Goal: Task Accomplishment & Management: Use online tool/utility

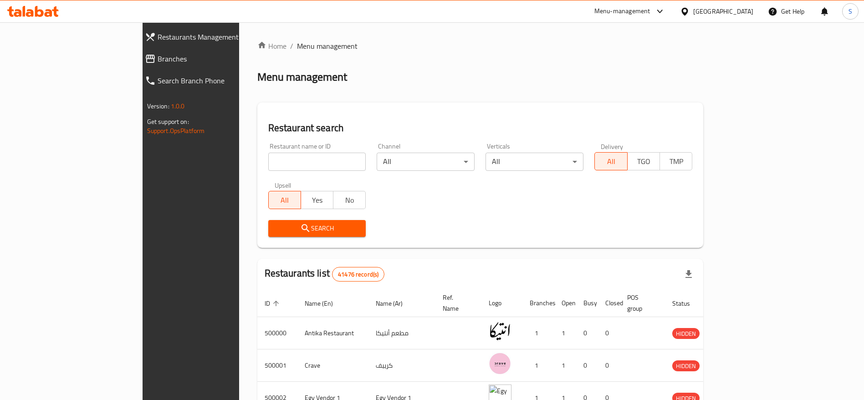
click at [268, 161] on input "search" at bounding box center [317, 162] width 98 height 18
type input "[PERSON_NAME]"
click button "Search" at bounding box center [317, 228] width 98 height 17
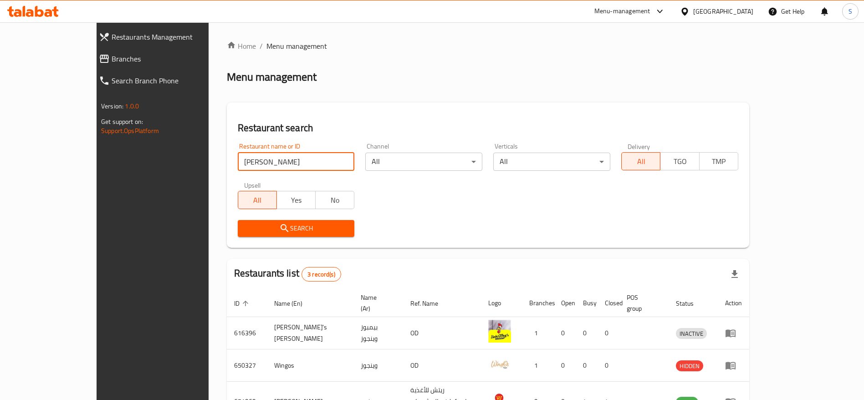
scroll to position [53, 0]
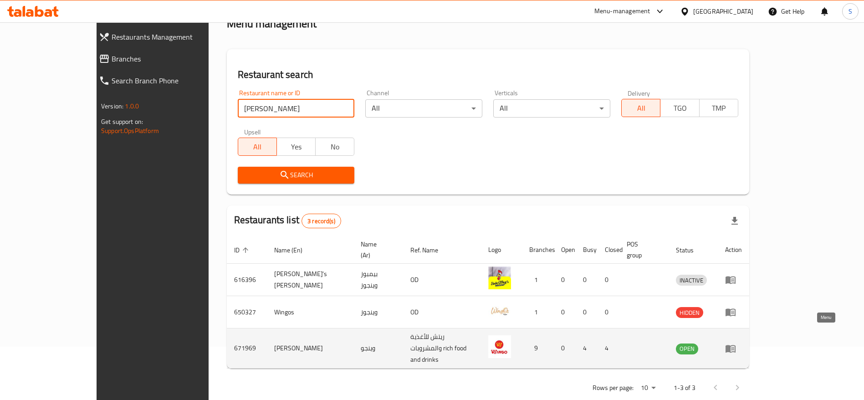
click at [736, 345] on icon "enhanced table" at bounding box center [731, 349] width 10 height 8
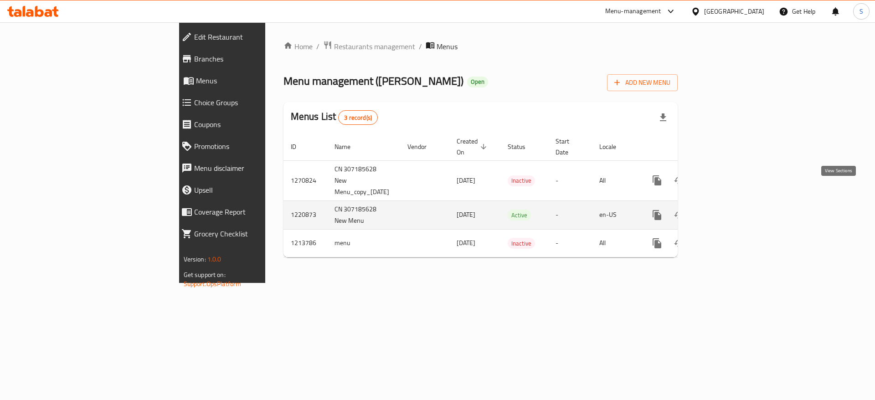
click at [734, 204] on link "enhanced table" at bounding box center [723, 215] width 22 height 22
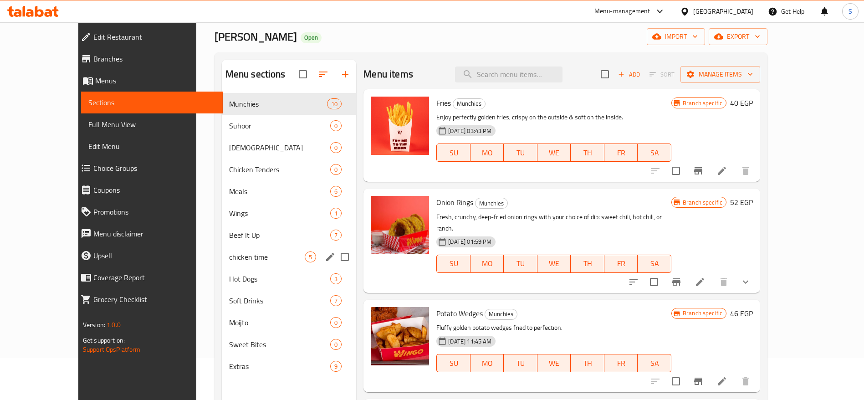
scroll to position [36, 0]
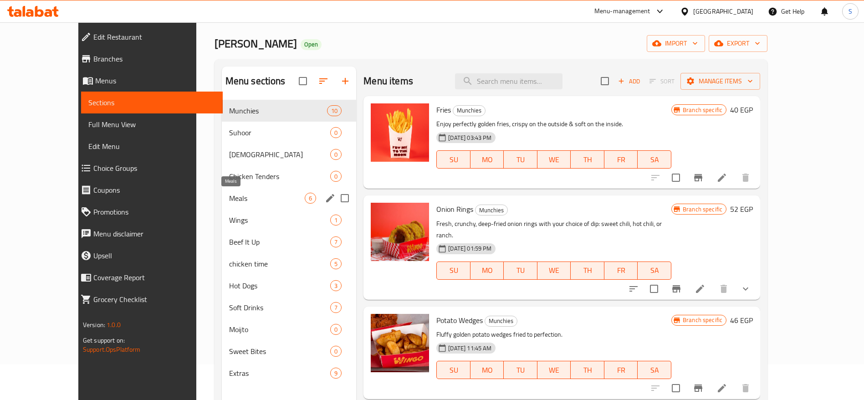
click at [235, 197] on span "Meals" at bounding box center [267, 198] width 76 height 11
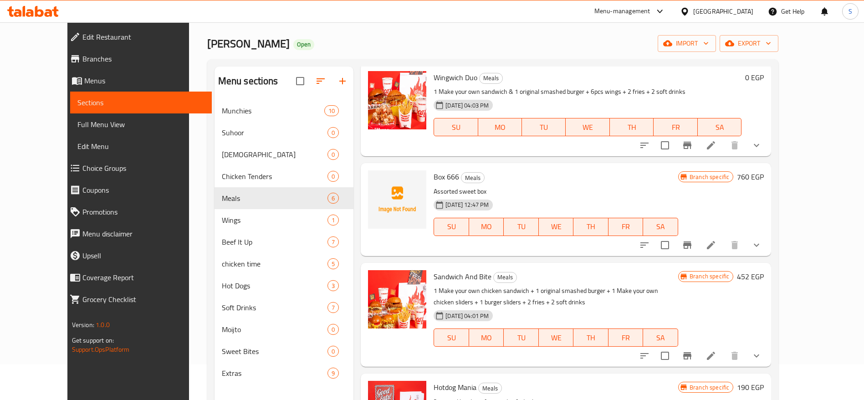
scroll to position [128, 0]
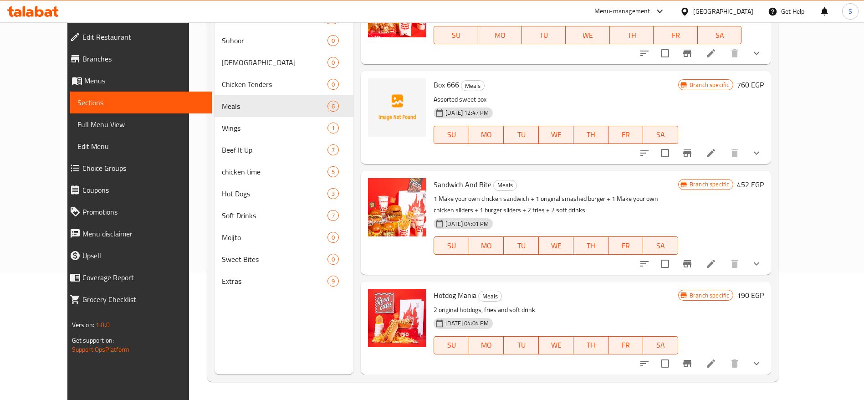
click at [29, 14] on icon at bounding box center [32, 11] width 51 height 11
